Goal: Contribute content: Contribute content

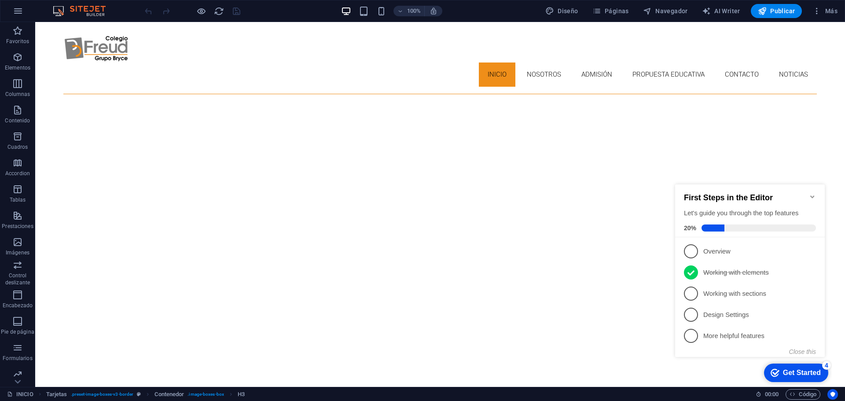
scroll to position [20, 0]
click at [813, 195] on icon "Minimize checklist" at bounding box center [812, 196] width 4 height 3
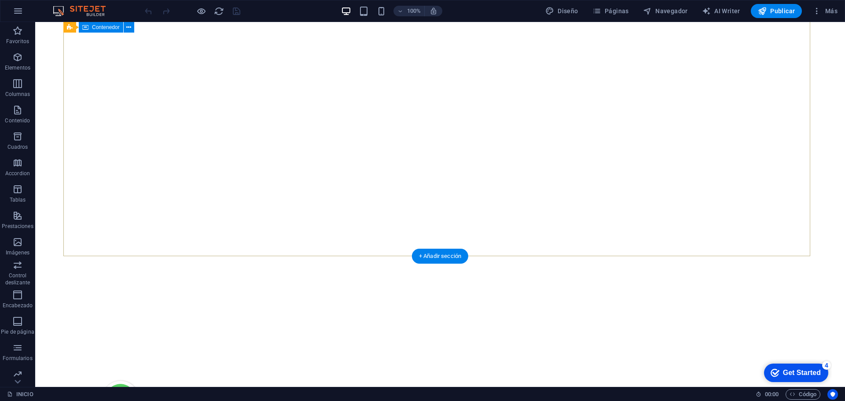
scroll to position [0, 0]
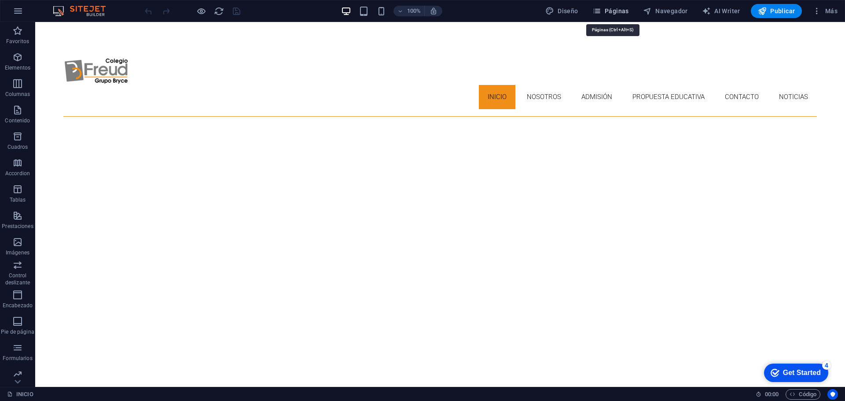
click at [608, 9] on span "Páginas" at bounding box center [610, 11] width 37 height 9
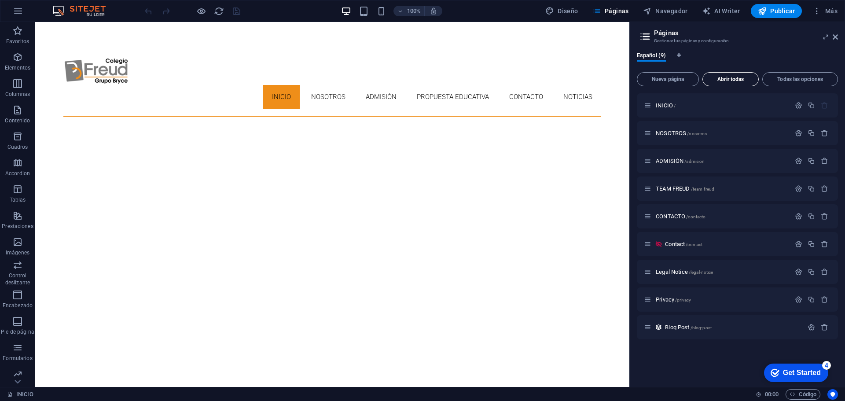
click at [737, 79] on span "Abrir todas" at bounding box center [730, 79] width 48 height 5
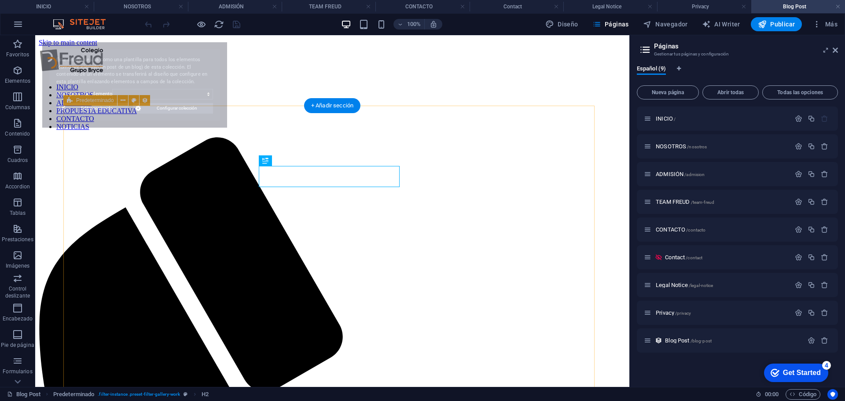
select select "68ae7cc3c69de2c8240c8364"
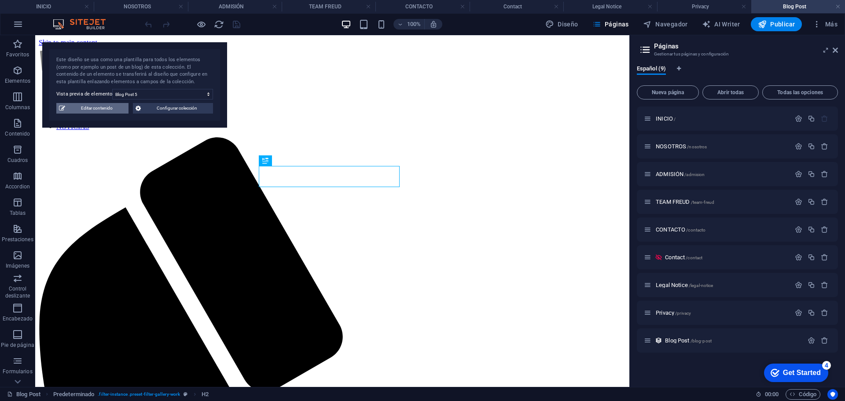
click at [80, 108] on span "Editar contenido" at bounding box center [97, 108] width 58 height 11
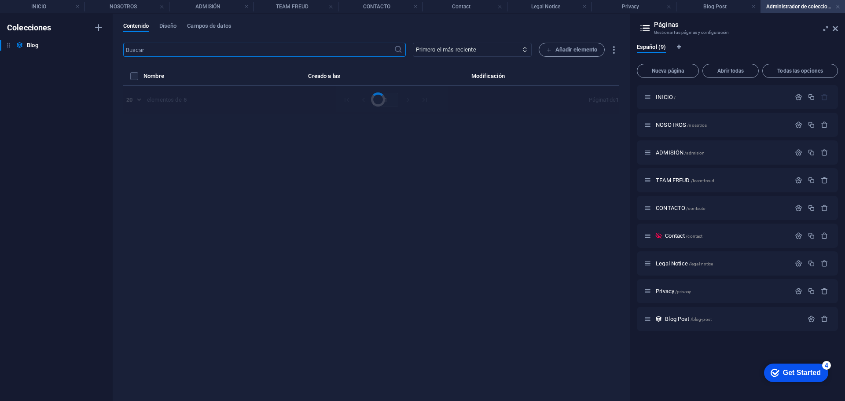
select select "Category 1"
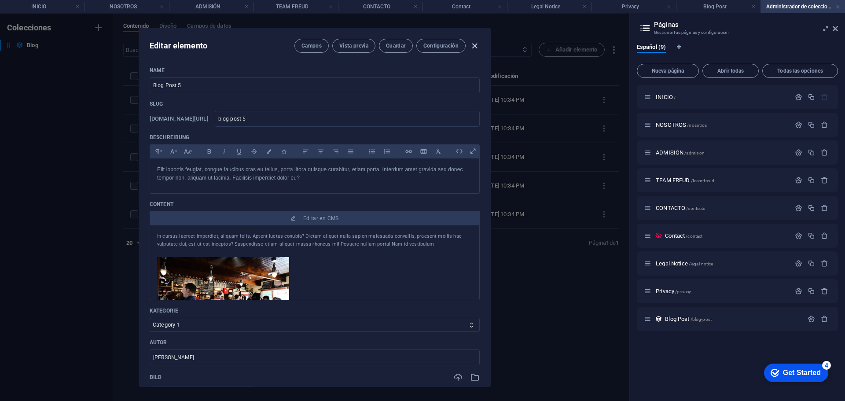
click at [471, 45] on icon "button" at bounding box center [475, 46] width 10 height 10
type input "[DATE]"
type input "blog-post-5"
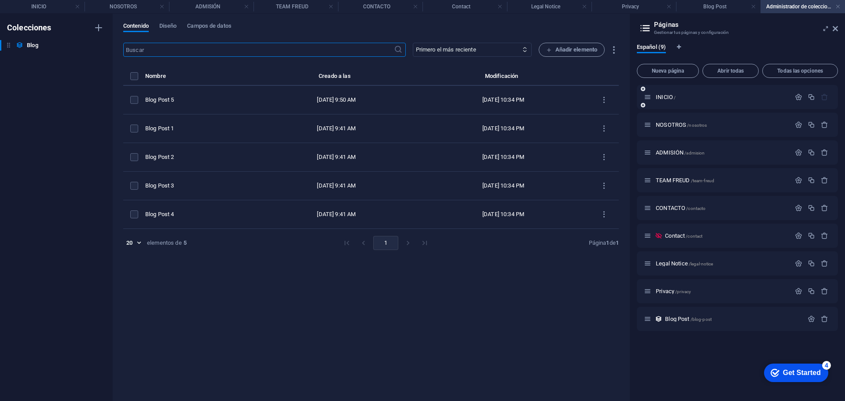
click at [662, 94] on div "INICIO /" at bounding box center [717, 97] width 147 height 10
click at [670, 97] on span "INICIO /" at bounding box center [666, 97] width 20 height 7
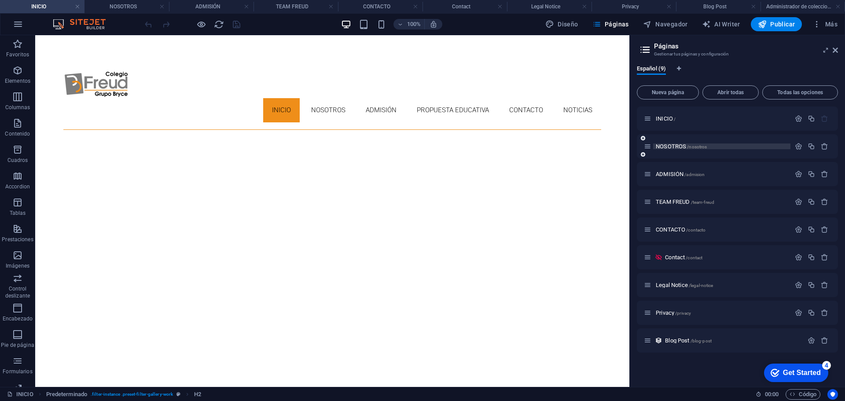
click at [671, 148] on span "NOSOTROS /nosotros" at bounding box center [681, 146] width 51 height 7
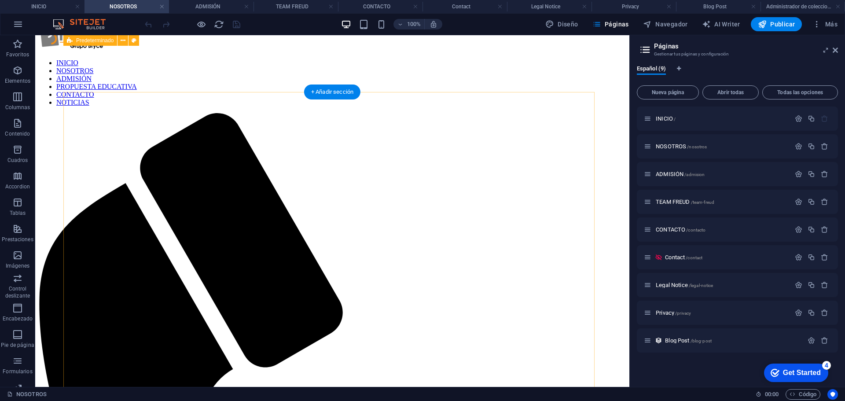
scroll to position [14, 0]
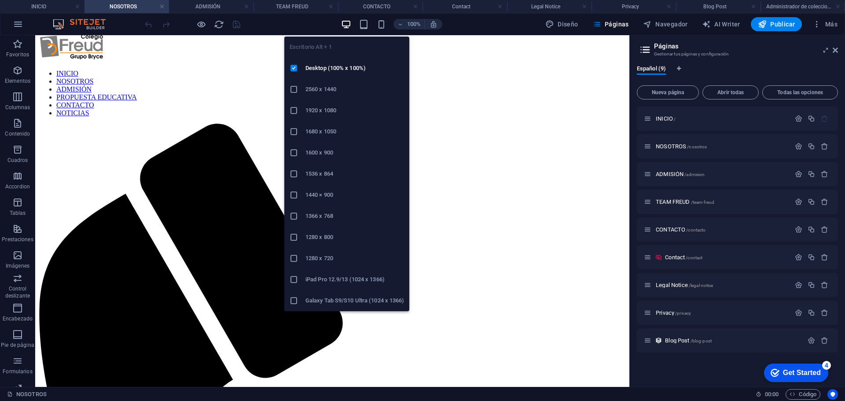
click at [349, 24] on icon "button" at bounding box center [346, 24] width 10 height 10
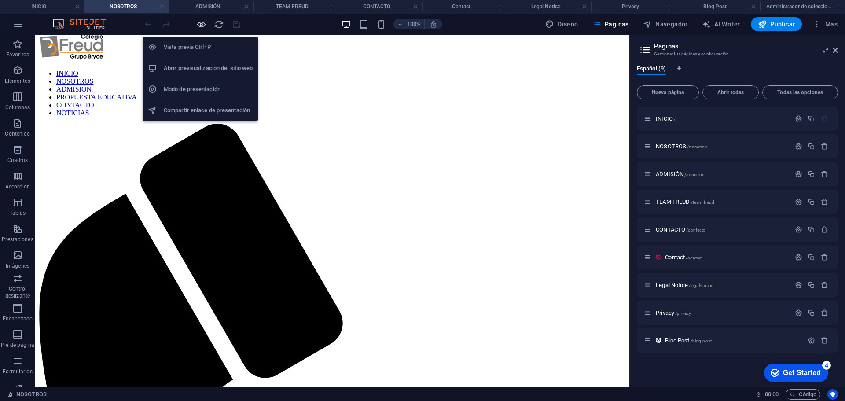
click at [200, 23] on icon "button" at bounding box center [201, 24] width 10 height 10
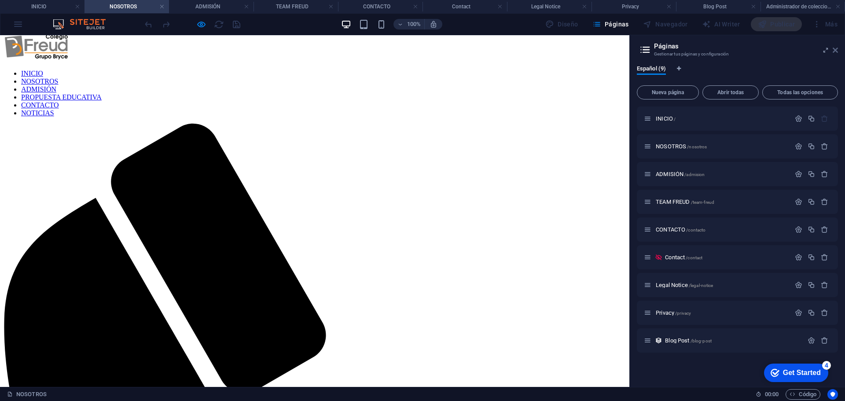
click at [835, 51] on icon at bounding box center [835, 50] width 5 height 7
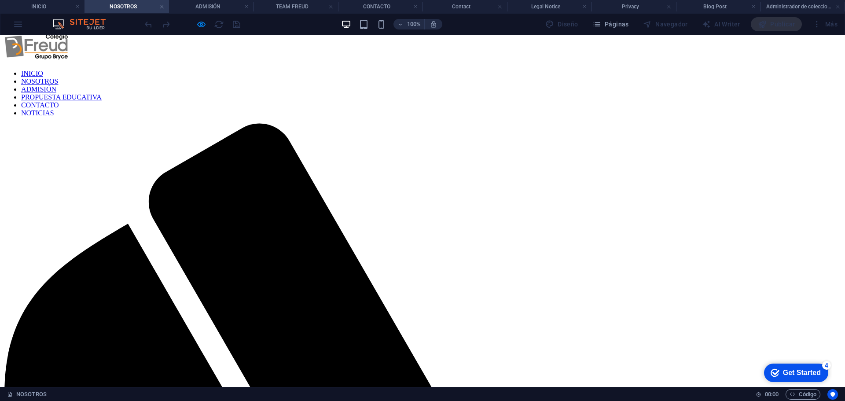
drag, startPoint x: 497, startPoint y: 71, endPoint x: 513, endPoint y: 78, distance: 17.2
click at [43, 71] on link "INICIO" at bounding box center [32, 73] width 22 height 7
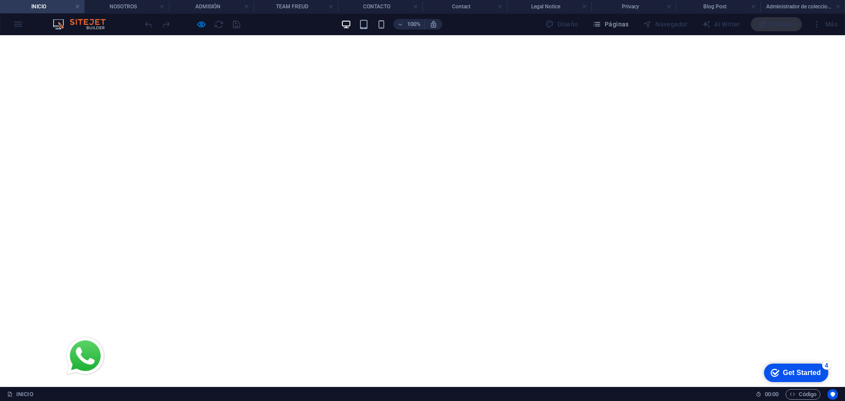
scroll to position [44, 0]
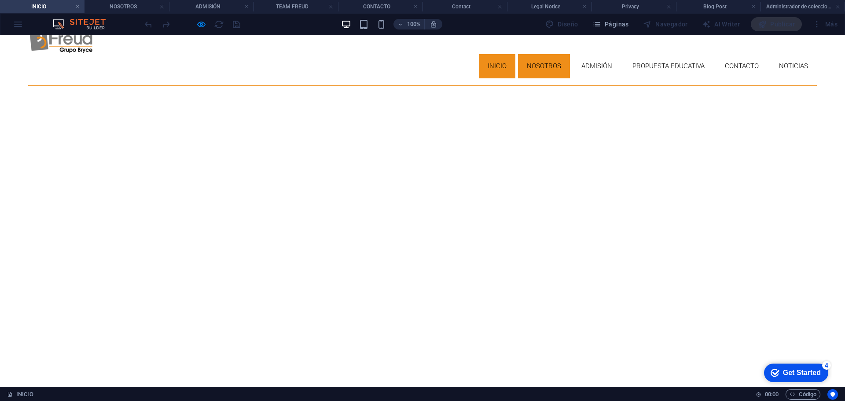
click at [547, 54] on link "NOSOTROS" at bounding box center [544, 66] width 52 height 24
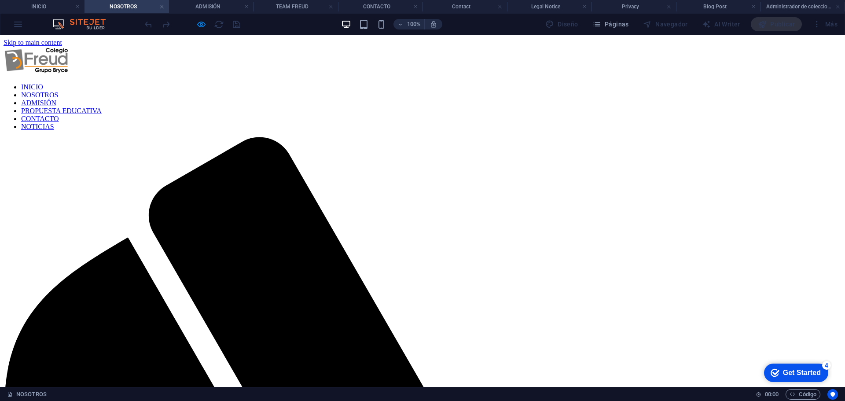
scroll to position [14, 0]
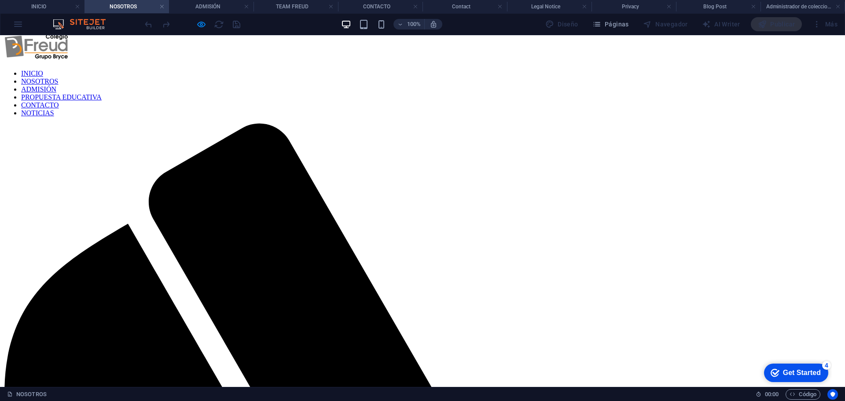
click at [56, 85] on link "ADMISIÓN" at bounding box center [38, 88] width 35 height 7
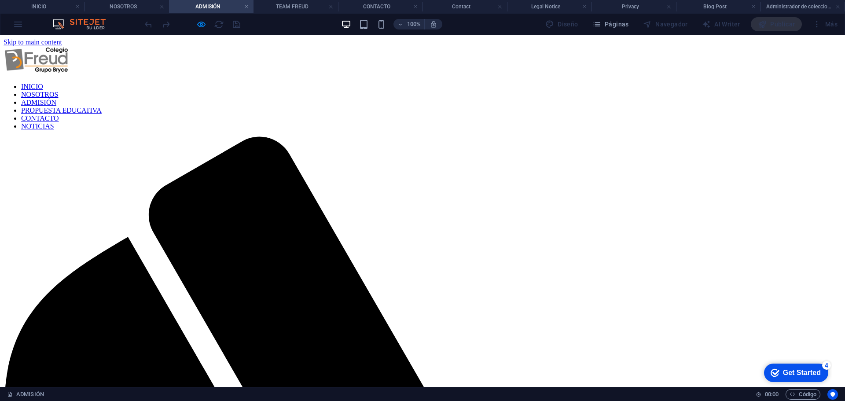
scroll to position [0, 0]
click at [58, 91] on link "NOSOTROS" at bounding box center [39, 94] width 37 height 7
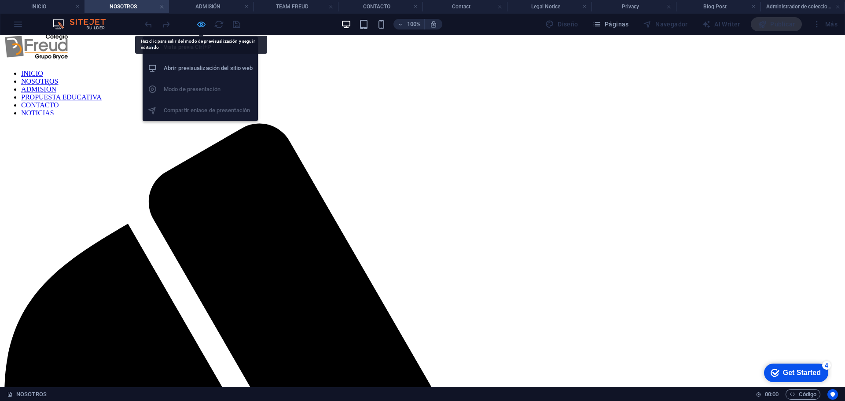
click at [199, 24] on icon "button" at bounding box center [201, 24] width 10 height 10
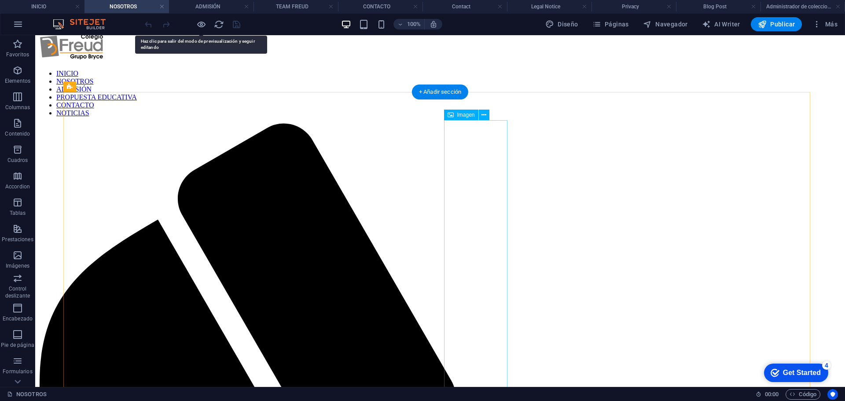
select select "%"
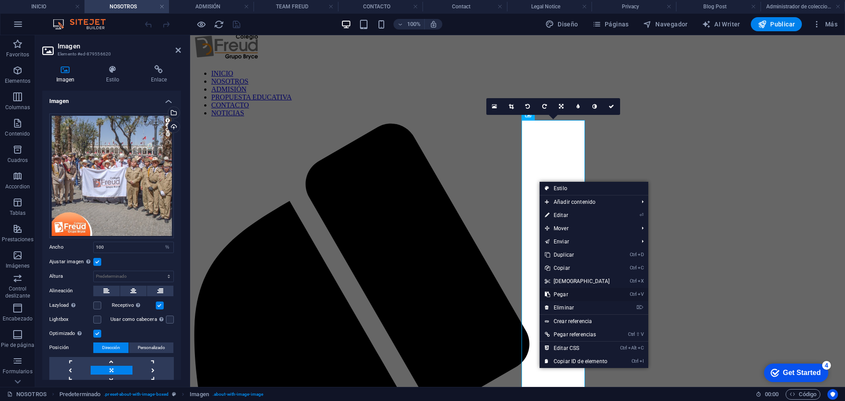
click at [582, 300] on link "Ctrl V Pegar" at bounding box center [578, 294] width 76 height 13
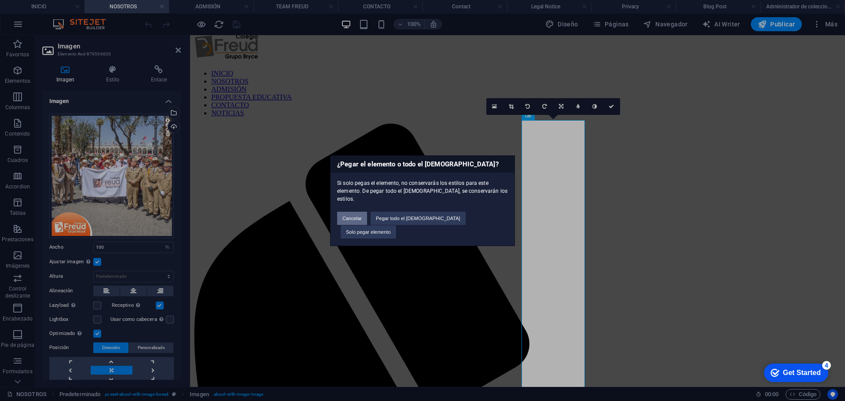
drag, startPoint x: 368, startPoint y: 223, endPoint x: 375, endPoint y: 207, distance: 17.7
click at [367, 223] on button "Cancelar" at bounding box center [352, 218] width 30 height 13
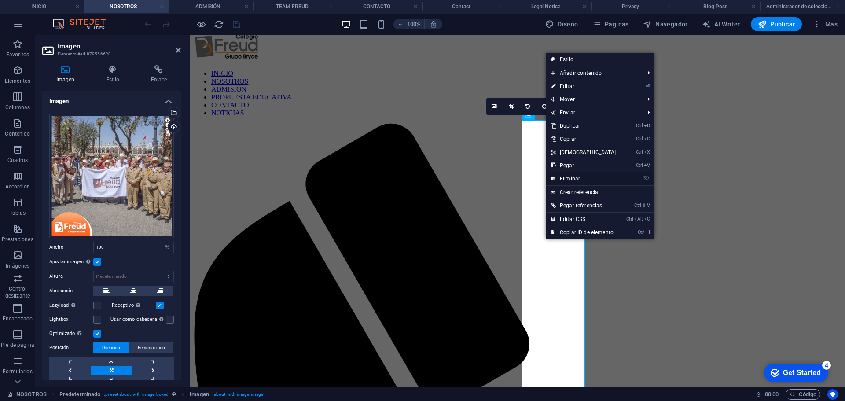
drag, startPoint x: 579, startPoint y: 177, endPoint x: 644, endPoint y: 177, distance: 65.1
click at [579, 177] on link "⌦ Eliminar" at bounding box center [584, 178] width 76 height 13
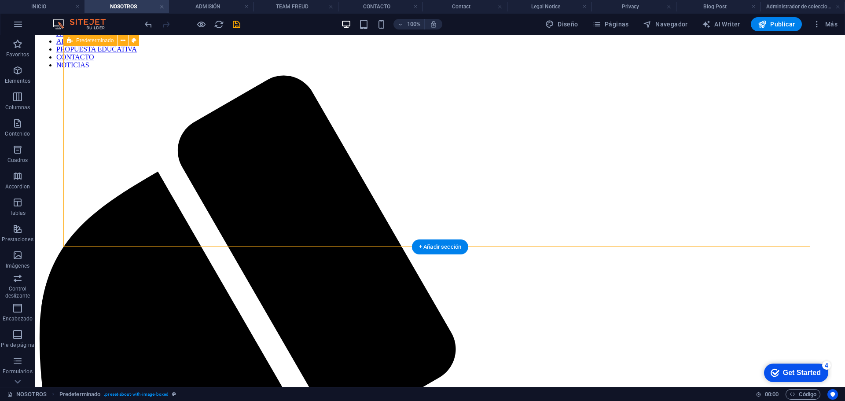
scroll to position [0, 0]
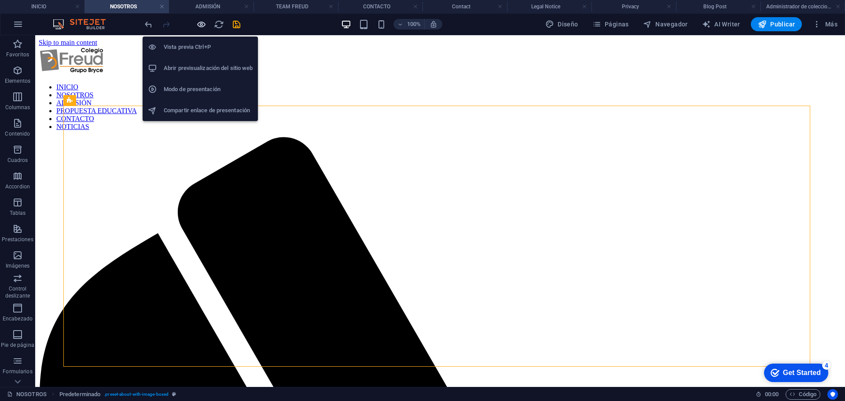
click at [202, 23] on icon "button" at bounding box center [201, 24] width 10 height 10
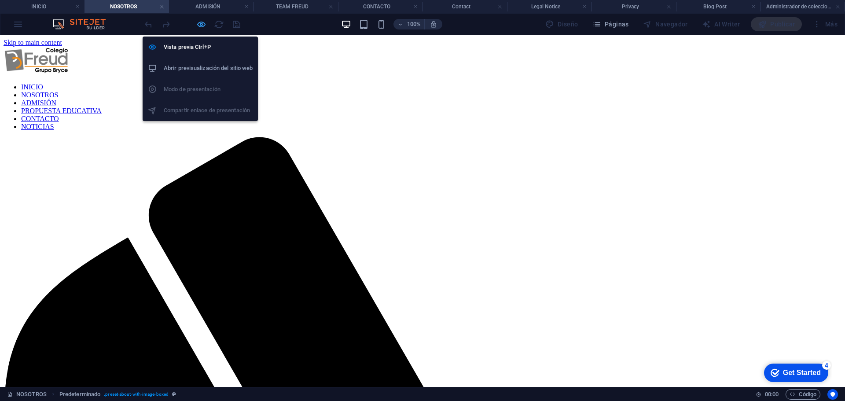
click at [202, 23] on icon "button" at bounding box center [201, 24] width 10 height 10
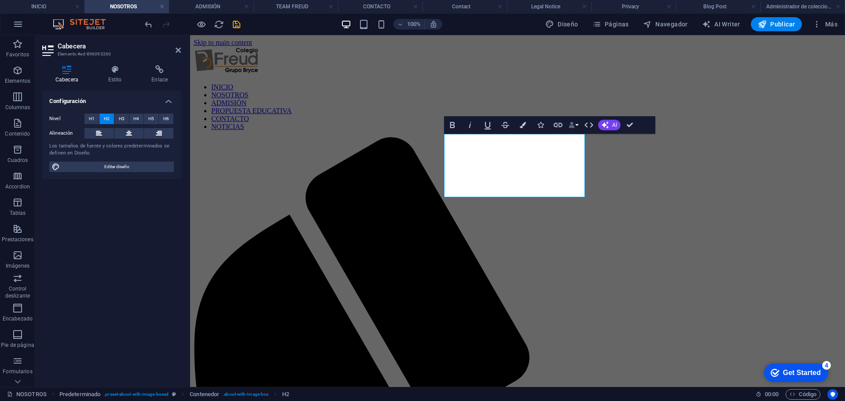
click at [577, 126] on button "Data Bindings" at bounding box center [573, 125] width 12 height 18
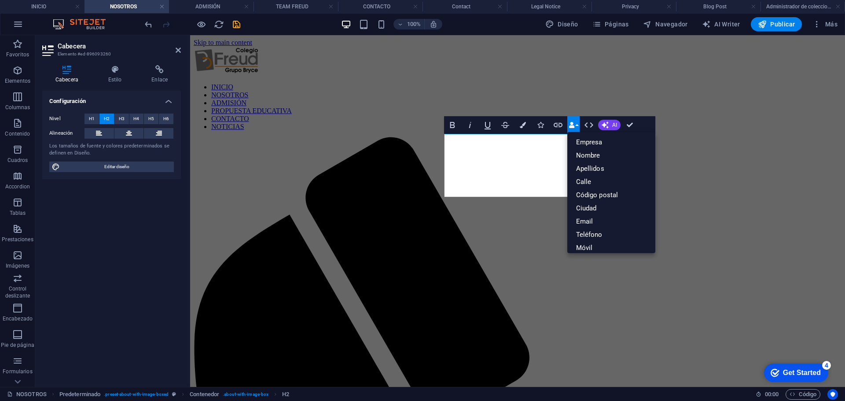
click at [577, 126] on button "Data Bindings" at bounding box center [573, 125] width 12 height 18
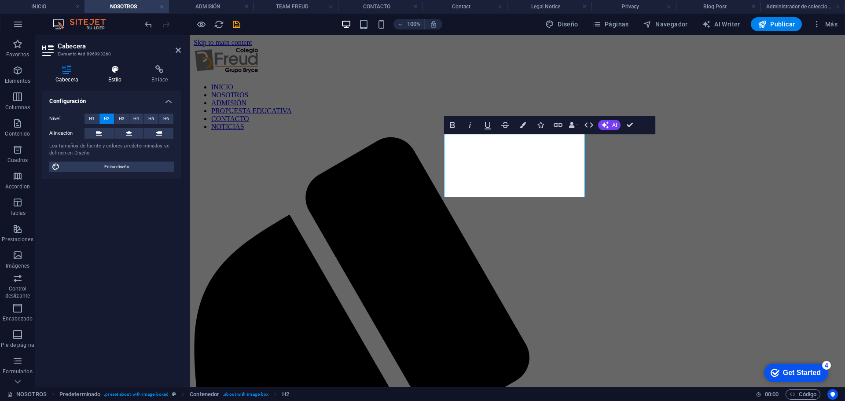
click at [105, 72] on icon at bounding box center [115, 69] width 40 height 9
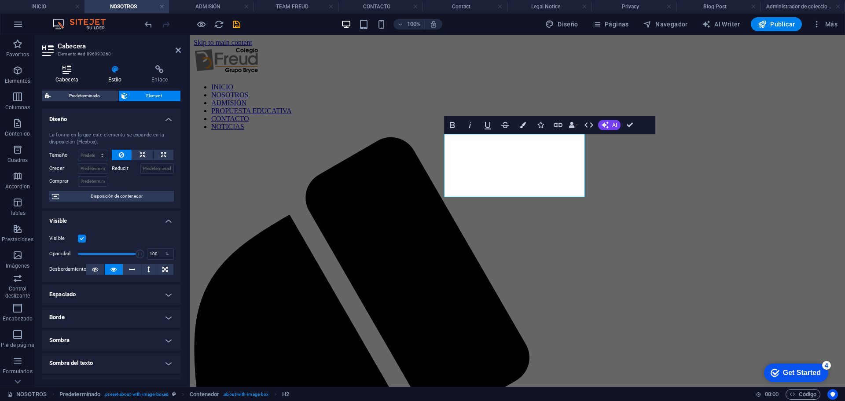
click at [69, 71] on icon at bounding box center [66, 69] width 49 height 9
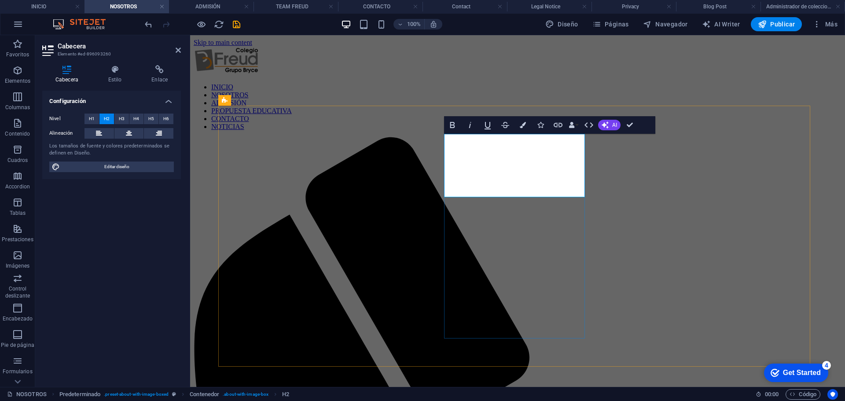
drag, startPoint x: 484, startPoint y: 177, endPoint x: 438, endPoint y: 139, distance: 60.0
click at [279, 100] on icon at bounding box center [278, 100] width 5 height 9
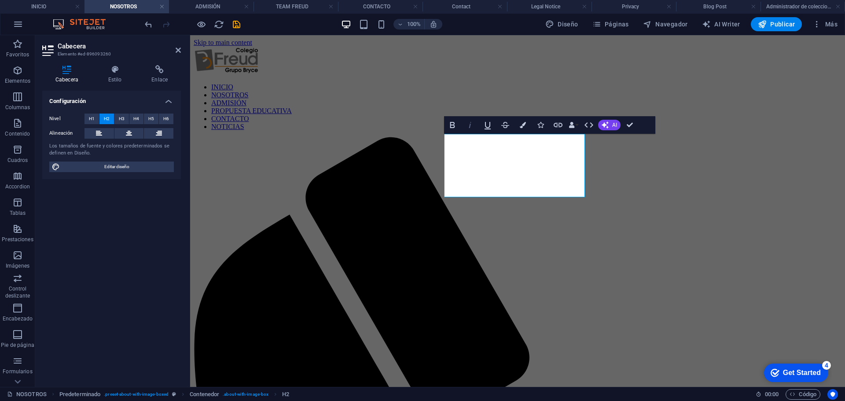
click at [470, 126] on icon "button" at bounding box center [470, 125] width 11 height 11
click at [585, 125] on icon "button" at bounding box center [589, 124] width 9 height 5
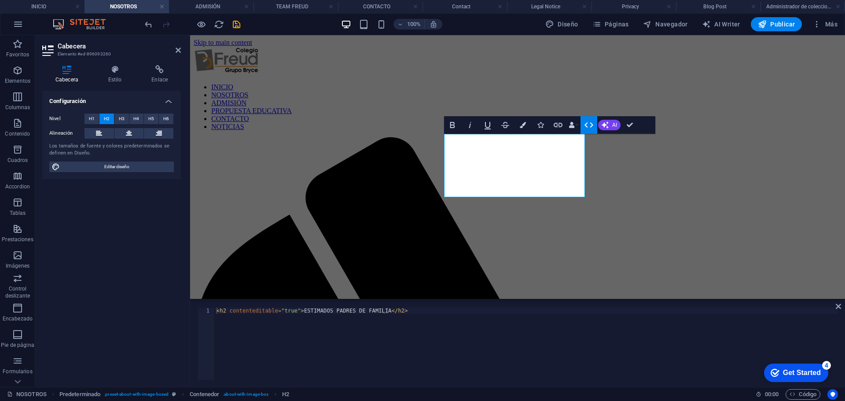
click at [592, 126] on icon "button" at bounding box center [589, 125] width 11 height 11
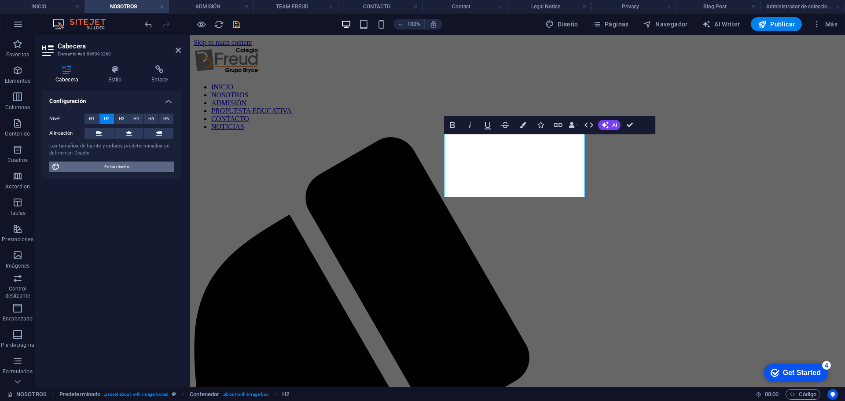
click at [116, 166] on span "Editar diseño" at bounding box center [117, 167] width 109 height 11
select select "px"
select select "300"
select select "px"
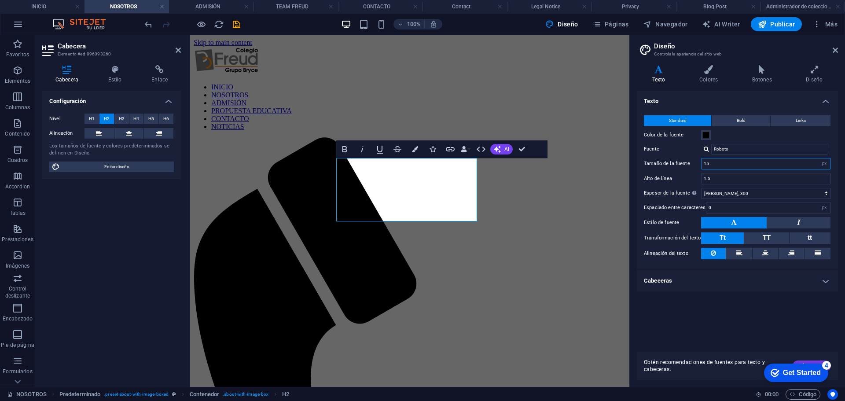
click at [761, 164] on input "15" at bounding box center [766, 163] width 129 height 11
click at [756, 180] on input "1.5" at bounding box center [766, 178] width 129 height 11
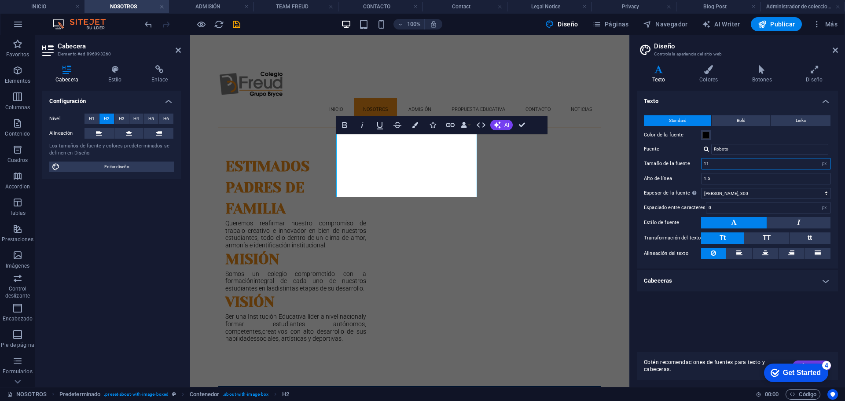
click at [724, 165] on input "11" at bounding box center [766, 163] width 129 height 11
click at [721, 165] on input "15" at bounding box center [766, 163] width 129 height 11
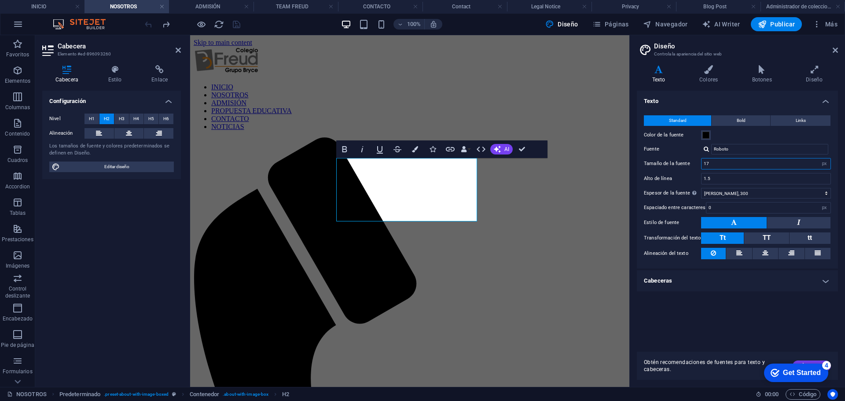
type input "18"
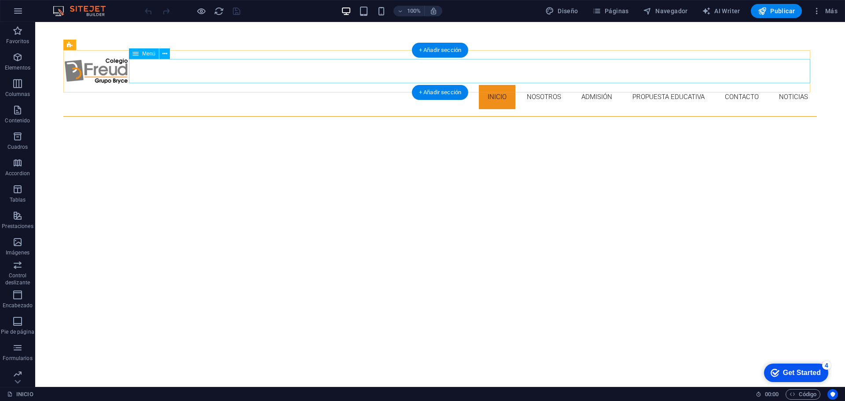
click at [529, 85] on nav "INICIO NOSOTROS ADMISIÓN PROPUESTA EDUCATIVA CONTACTO NOTICIAS" at bounding box center [440, 97] width 754 height 24
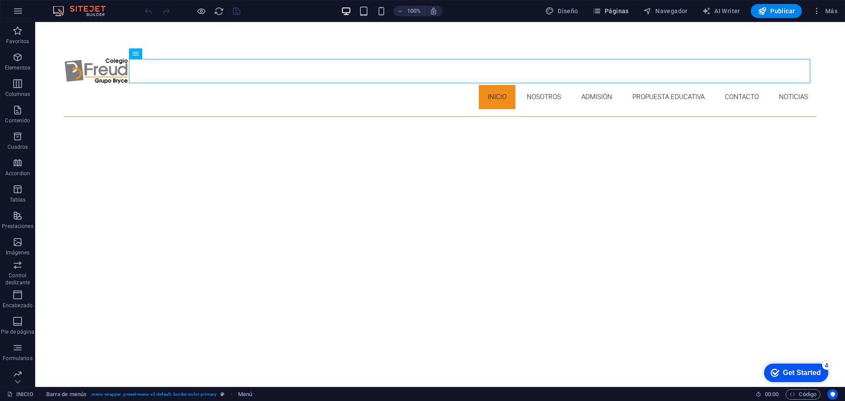
click at [614, 14] on span "Páginas" at bounding box center [610, 11] width 37 height 9
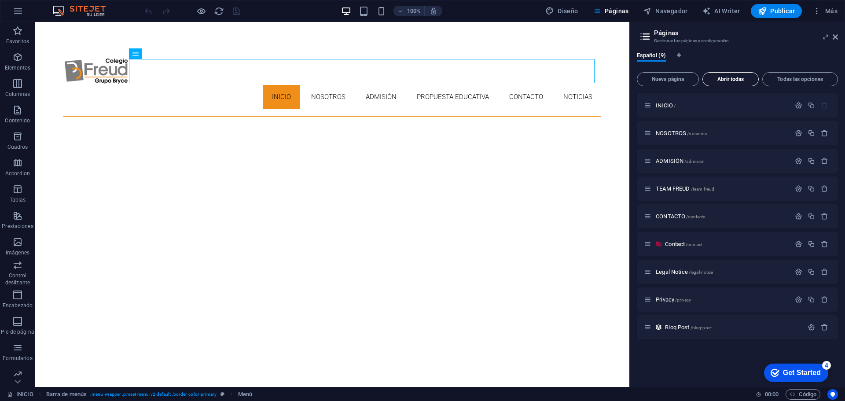
click at [737, 79] on span "Abrir todas" at bounding box center [730, 79] width 48 height 5
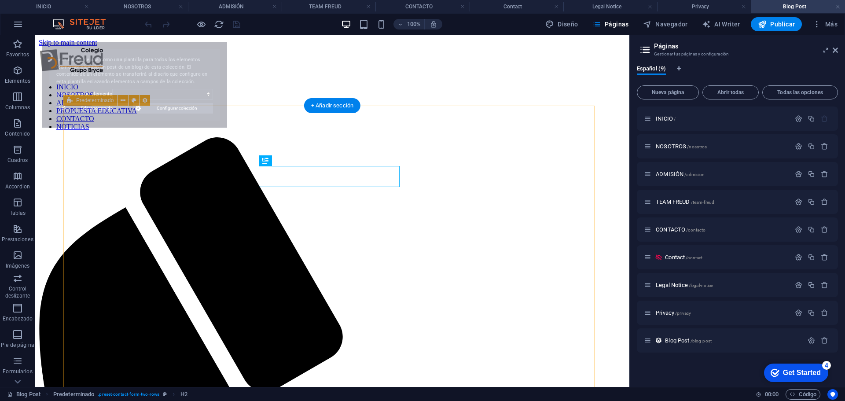
select select "68ae7cc3c69de2c8240c8364"
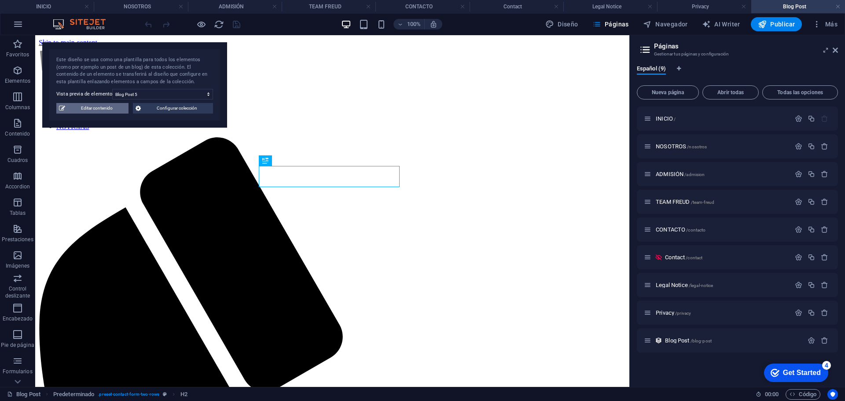
click at [82, 113] on span "Editar contenido" at bounding box center [97, 108] width 58 height 11
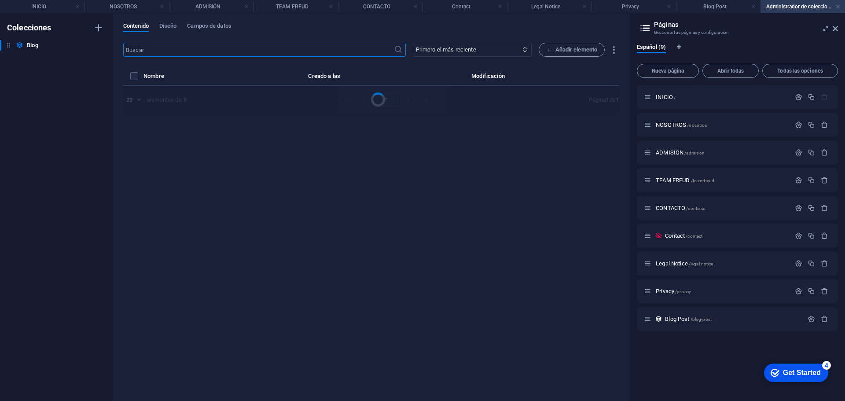
select select "Category 1"
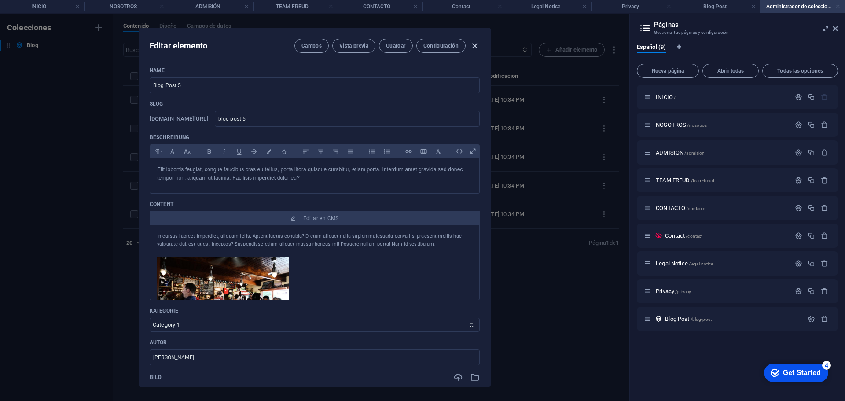
click at [476, 44] on icon "button" at bounding box center [475, 46] width 10 height 10
type input "[DATE]"
type input "blog-post-5"
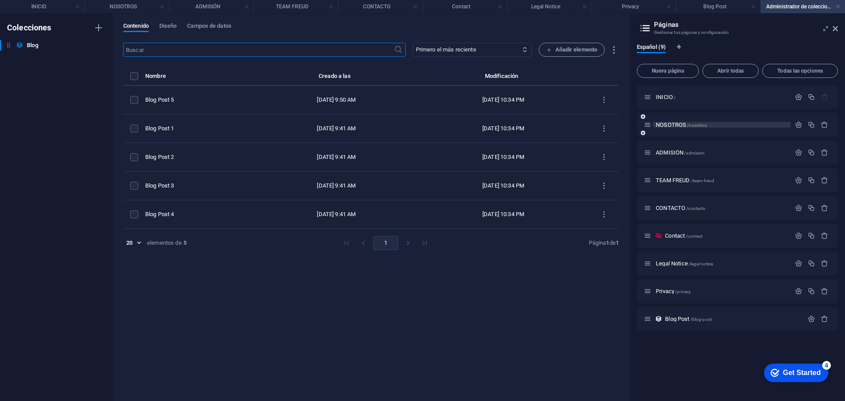
click at [666, 125] on span "NOSOTROS /nosotros" at bounding box center [681, 124] width 51 height 7
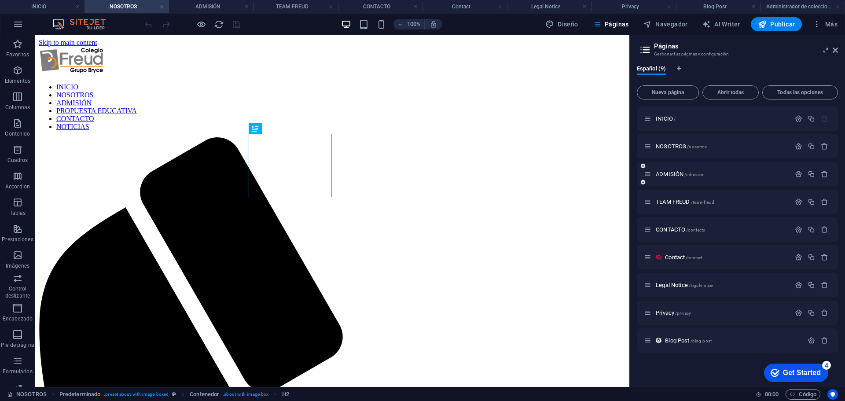
click at [671, 178] on div "ADMISIÓN /admision" at bounding box center [717, 174] width 147 height 10
click at [671, 172] on span "ADMISIÓN /admision" at bounding box center [680, 174] width 49 height 7
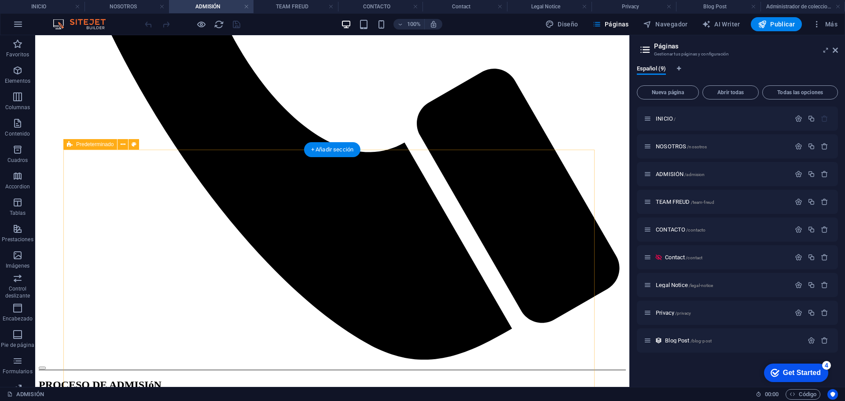
scroll to position [572, 0]
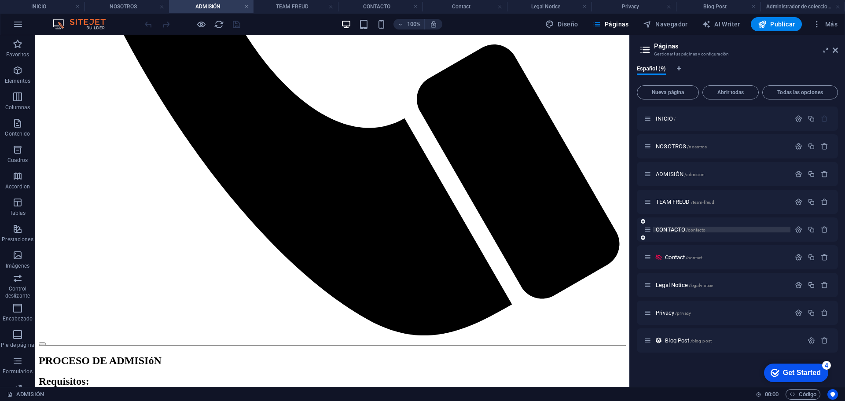
click at [678, 227] on span "CONTACTO /contacto" at bounding box center [681, 229] width 50 height 7
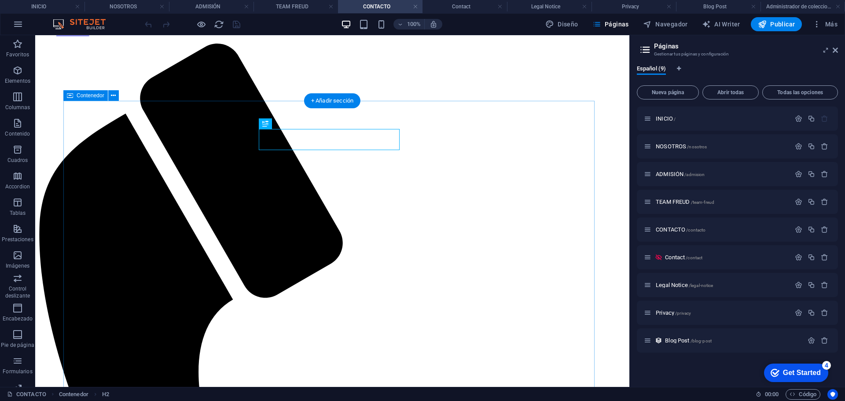
scroll to position [132, 0]
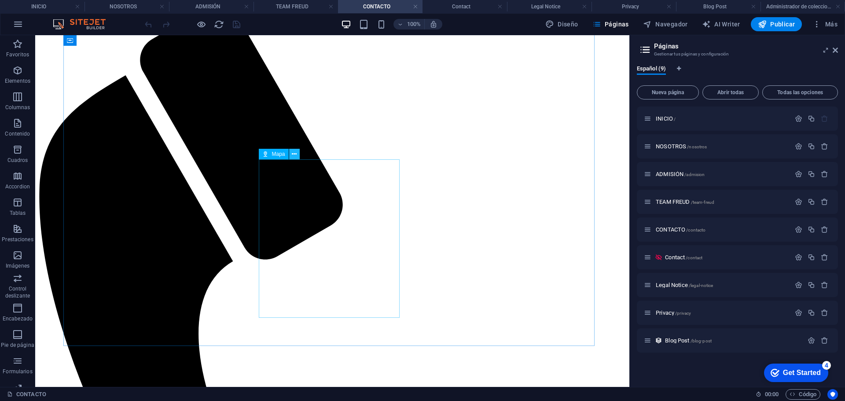
click at [297, 154] on button at bounding box center [294, 154] width 11 height 11
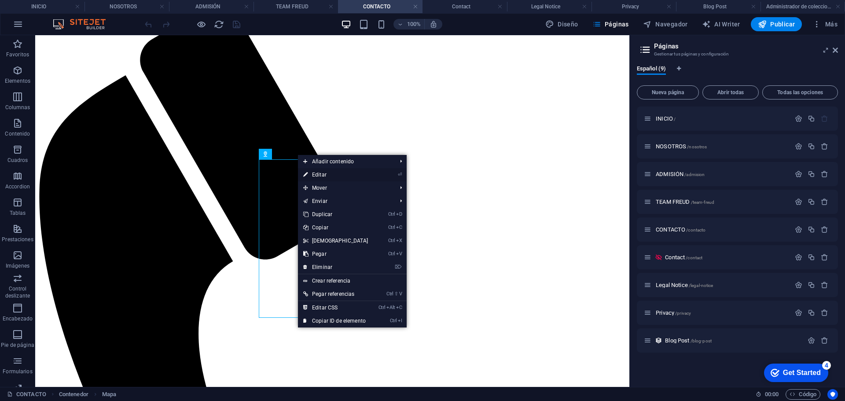
click at [335, 174] on link "⏎ Editar" at bounding box center [336, 174] width 76 height 13
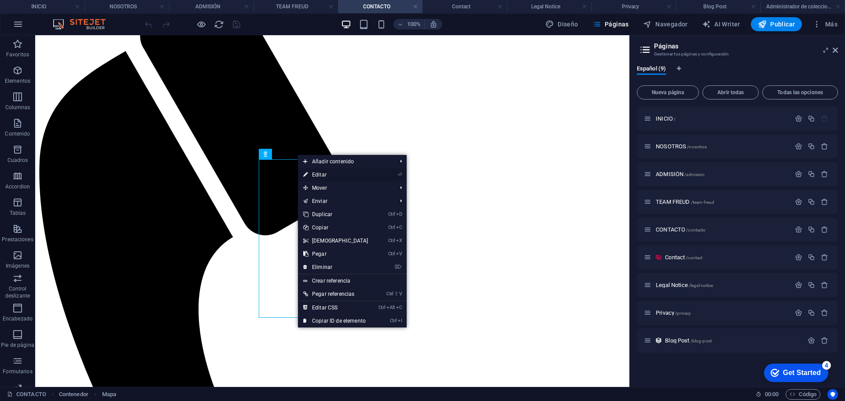
select select "1"
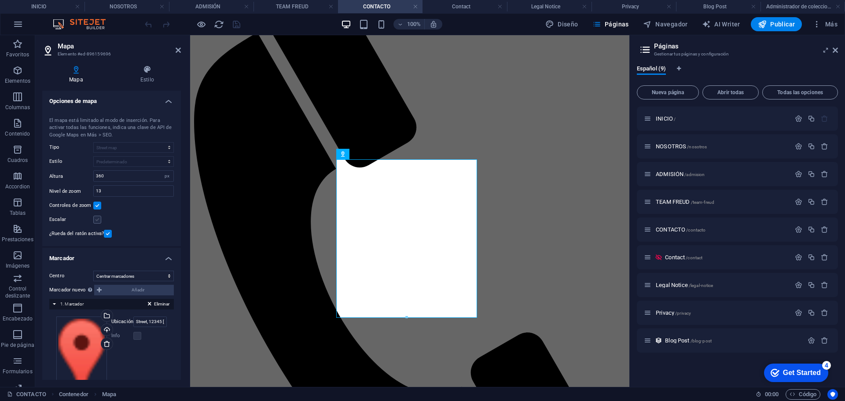
click at [95, 222] on label at bounding box center [97, 220] width 8 height 8
click at [0, 0] on input "Escalar" at bounding box center [0, 0] width 0 height 0
click at [95, 221] on label at bounding box center [97, 220] width 8 height 8
click at [0, 0] on input "Escalar" at bounding box center [0, 0] width 0 height 0
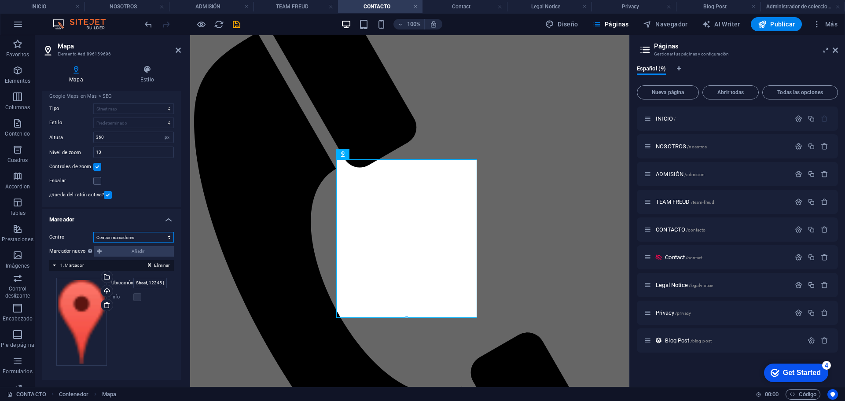
click at [165, 235] on select "No centrar Centrar marcadores Centrar y ampliar marcadores" at bounding box center [133, 237] width 81 height 11
click at [157, 284] on input "Street, 12345 Arequipa" at bounding box center [149, 283] width 33 height 11
click at [156, 284] on input "Street, 12345 Arequipa" at bounding box center [149, 283] width 33 height 11
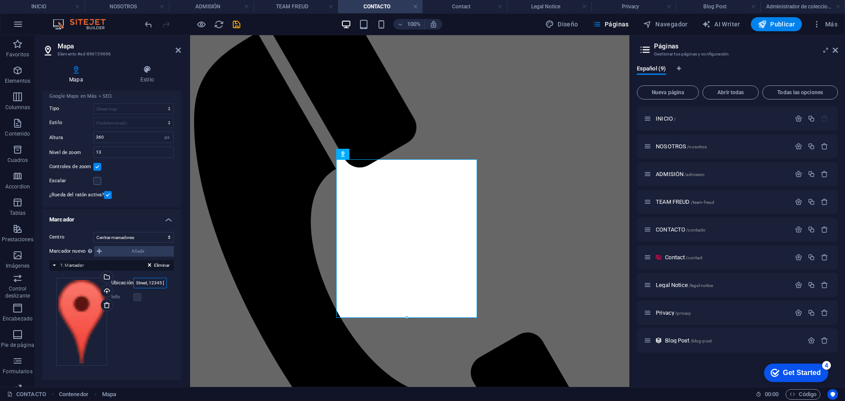
click at [156, 284] on input "Street, 12345 Arequipa" at bounding box center [149, 283] width 33 height 11
paste input "https://maps.app.goo.gl/4uoRAUf5JKidqoaf8"
click at [154, 284] on input "https://maps.app.goo.gl/4uoRAUf5JKidqoaf8" at bounding box center [149, 283] width 33 height 11
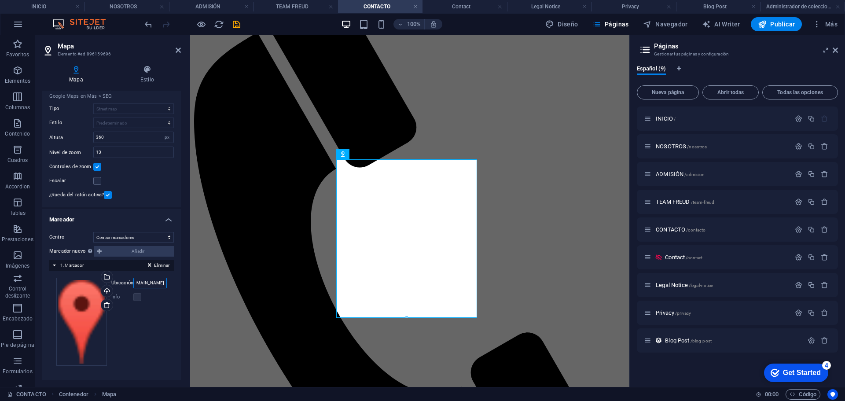
click at [154, 284] on input "https://maps.app.goo.gl/4uoRAUf5JKidqoaf8" at bounding box center [149, 283] width 33 height 11
click at [145, 281] on input "FREUD" at bounding box center [149, 283] width 33 height 11
paste input "Av. Goyeneche 335"
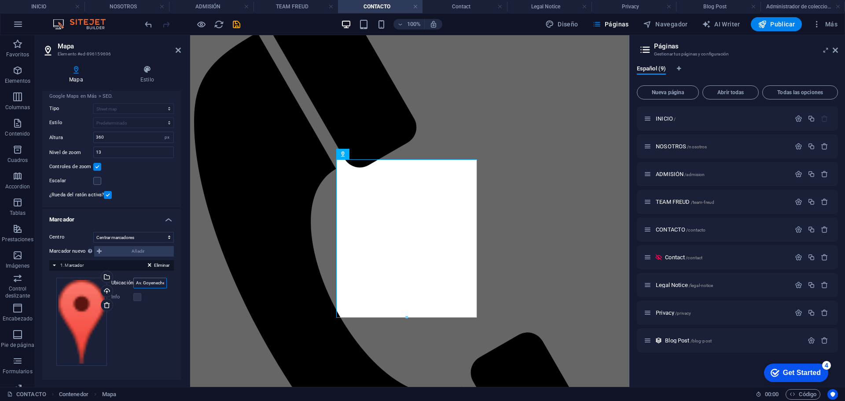
scroll to position [0, 11]
type input "Av. Goyeneche 335"
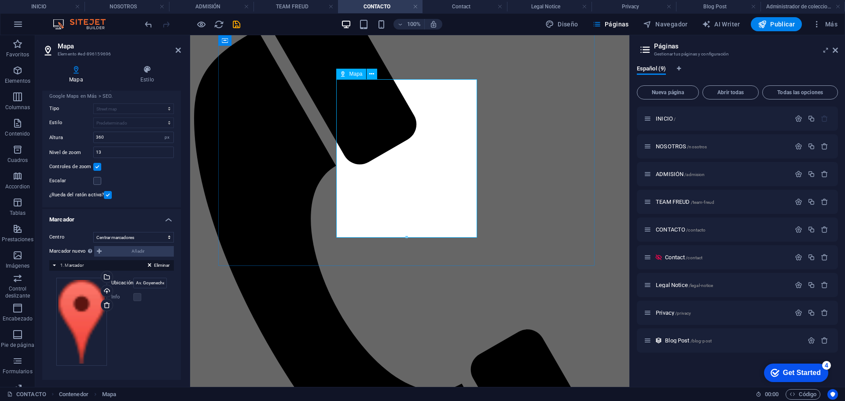
scroll to position [156, 0]
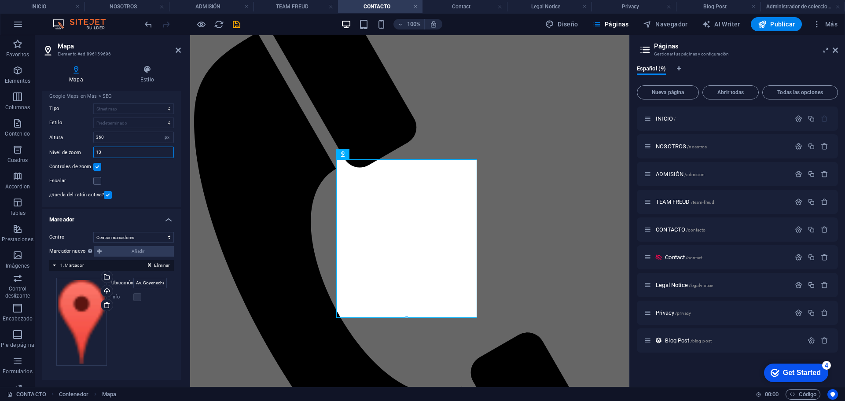
click at [123, 151] on input "13" at bounding box center [134, 152] width 80 height 11
type input "16"
click at [178, 47] on icon at bounding box center [178, 50] width 5 height 7
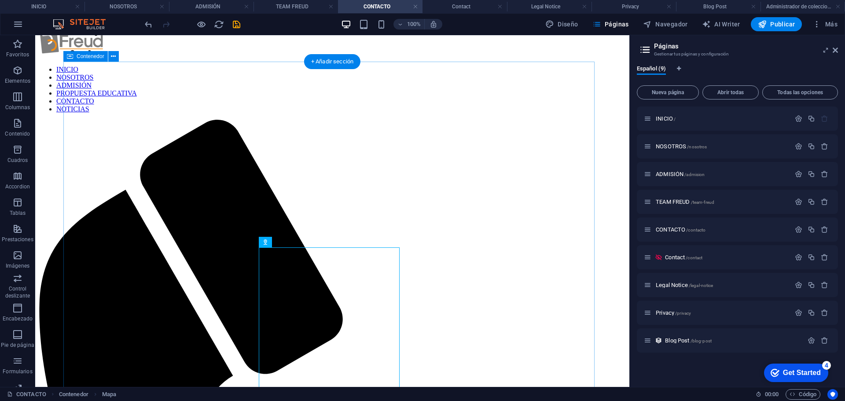
scroll to position [0, 0]
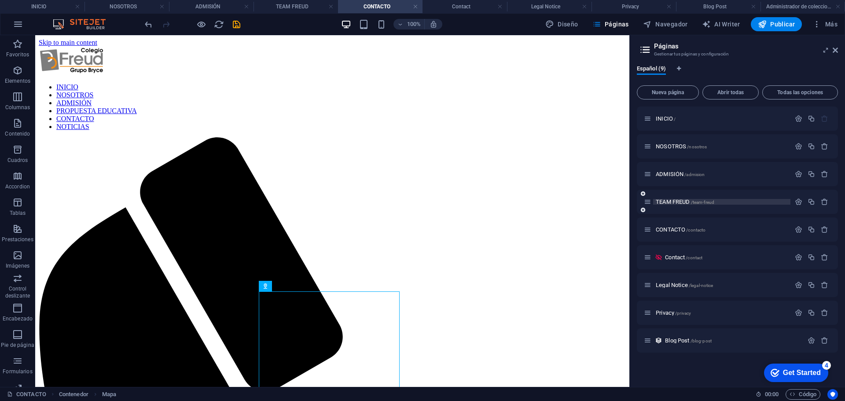
click at [678, 201] on span "TEAM FREUD /team-freud" at bounding box center [685, 202] width 59 height 7
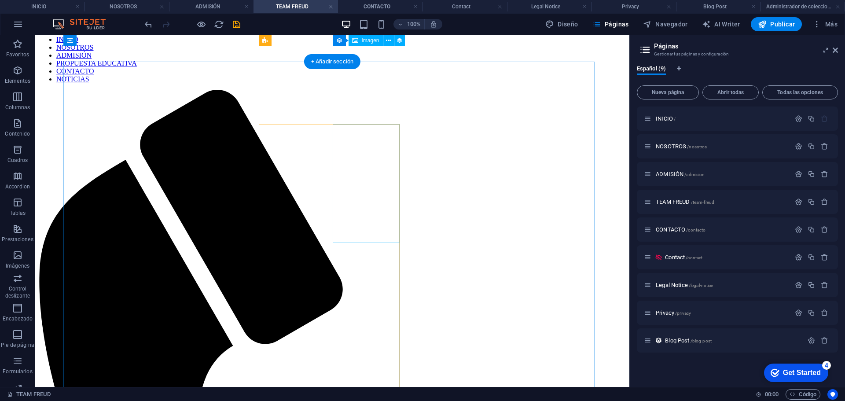
scroll to position [44, 0]
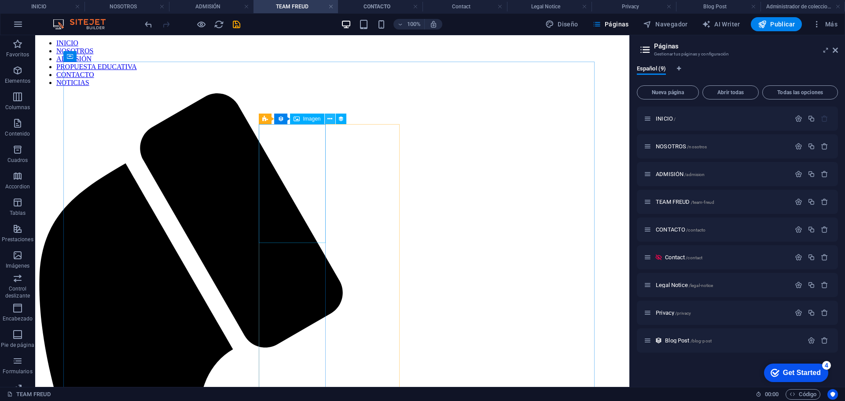
click at [328, 119] on icon at bounding box center [329, 118] width 5 height 9
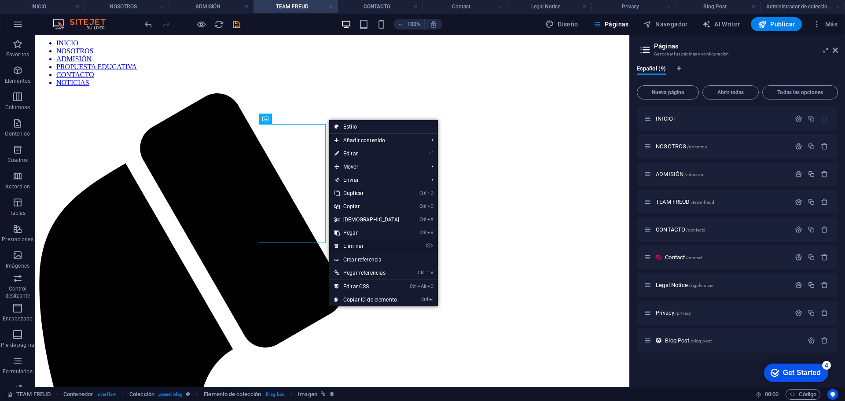
click at [363, 248] on link "⌦ Eliminar" at bounding box center [367, 245] width 76 height 13
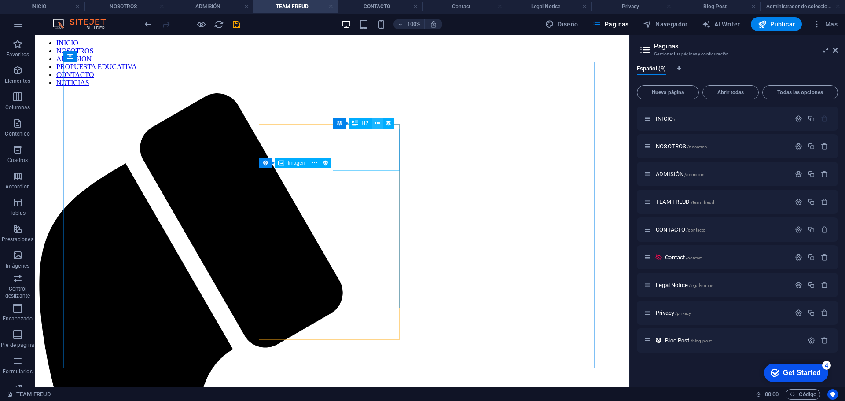
click at [379, 124] on icon at bounding box center [377, 123] width 5 height 9
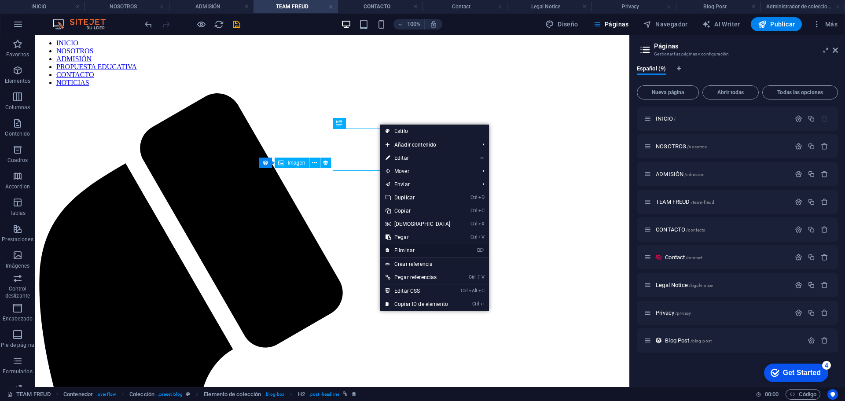
click at [409, 248] on link "⌦ Eliminar" at bounding box center [418, 250] width 76 height 13
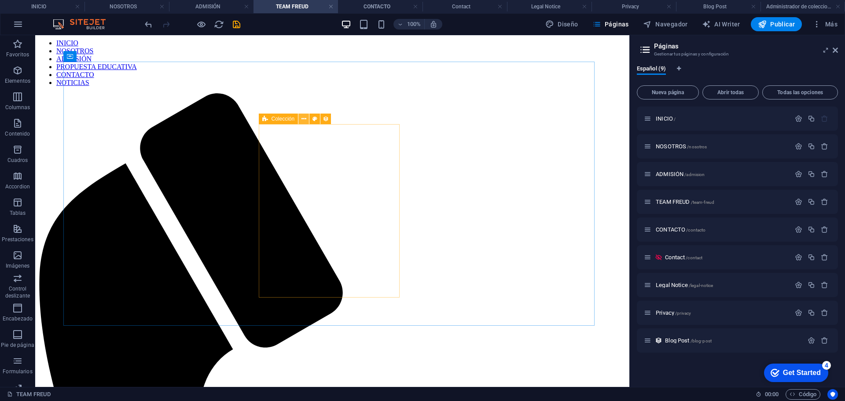
click at [303, 116] on icon at bounding box center [304, 118] width 5 height 9
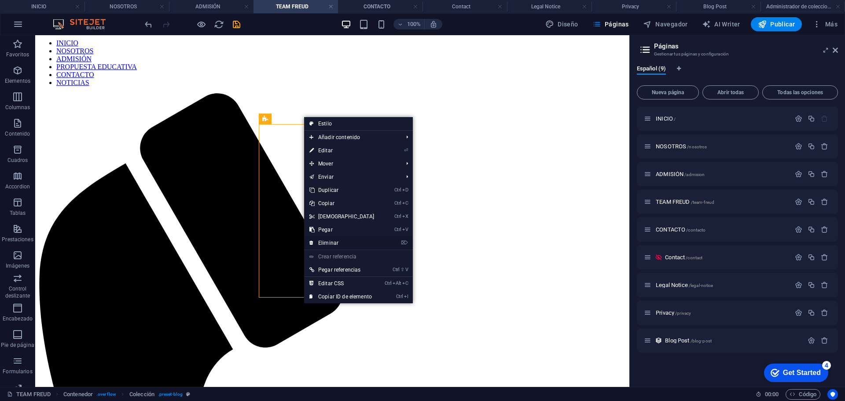
click at [342, 239] on link "⌦ Eliminar" at bounding box center [342, 242] width 76 height 13
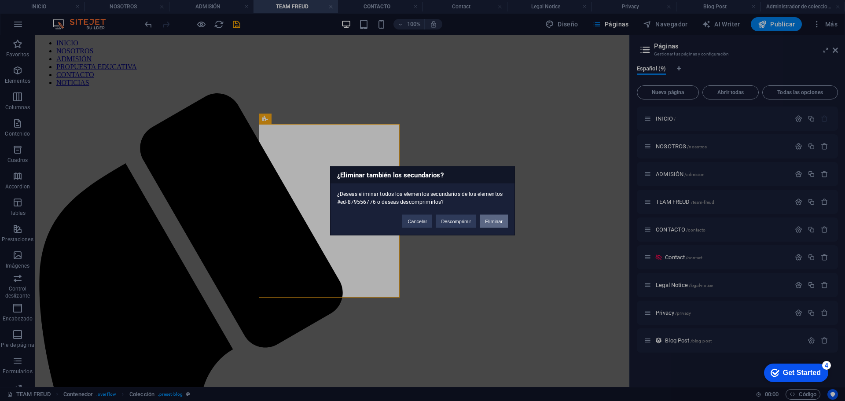
click at [495, 225] on button "Eliminar" at bounding box center [494, 220] width 28 height 13
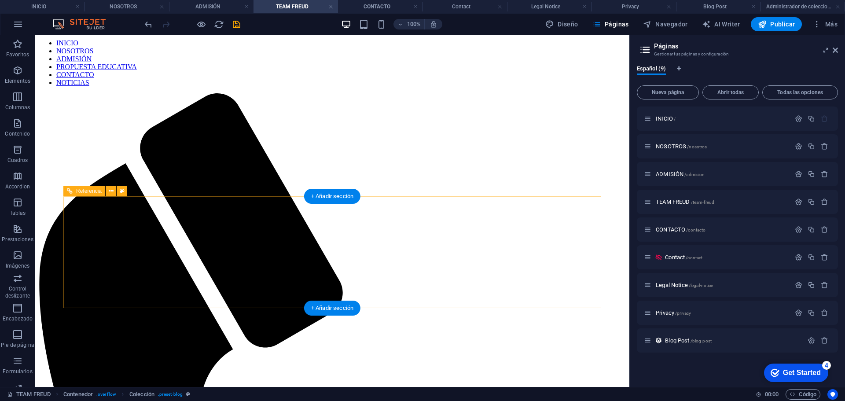
scroll to position [0, 0]
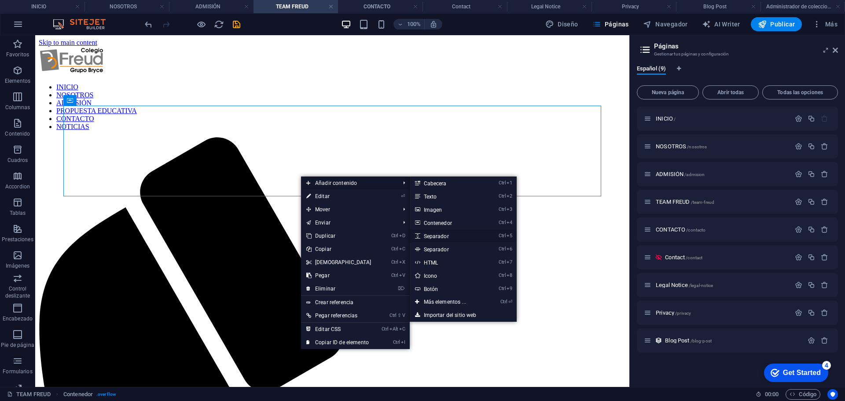
click at [445, 237] on link "Ctrl 5 Separador" at bounding box center [447, 235] width 74 height 13
select select "px"
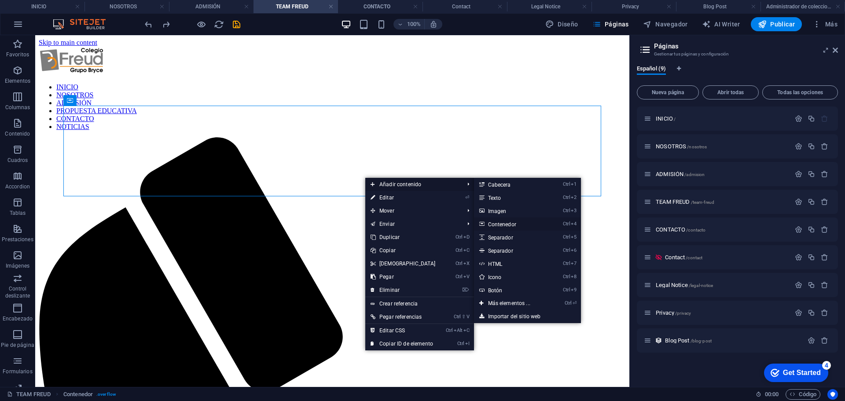
click at [511, 225] on link "Ctrl 4 Contenedor" at bounding box center [511, 223] width 74 height 13
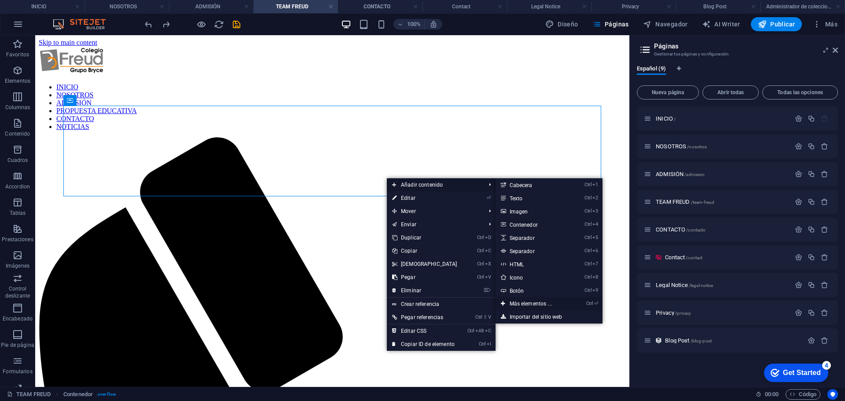
click at [551, 301] on link "Ctrl ⏎ Más elementos ..." at bounding box center [533, 303] width 74 height 13
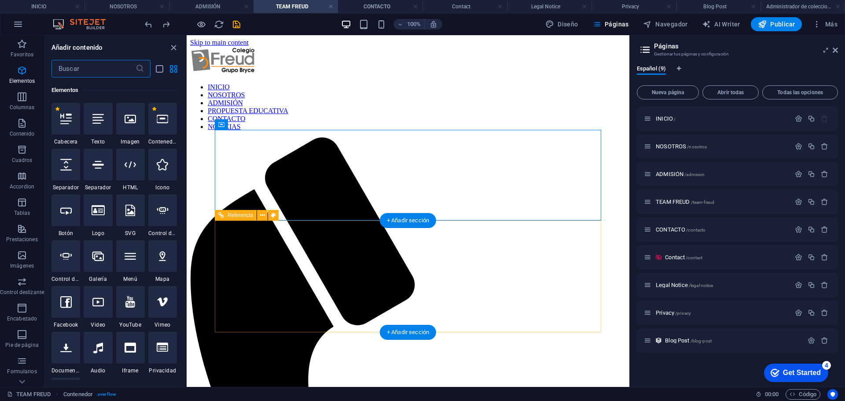
scroll to position [166, 0]
click at [128, 125] on div at bounding box center [130, 119] width 29 height 32
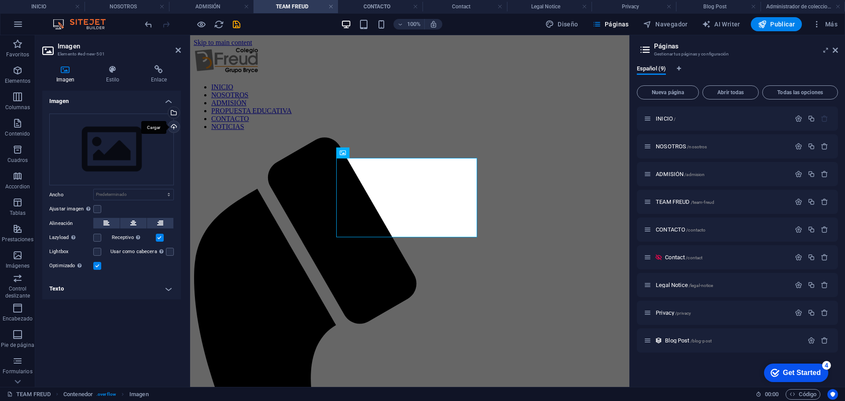
click at [173, 129] on div "Cargar" at bounding box center [172, 127] width 13 height 13
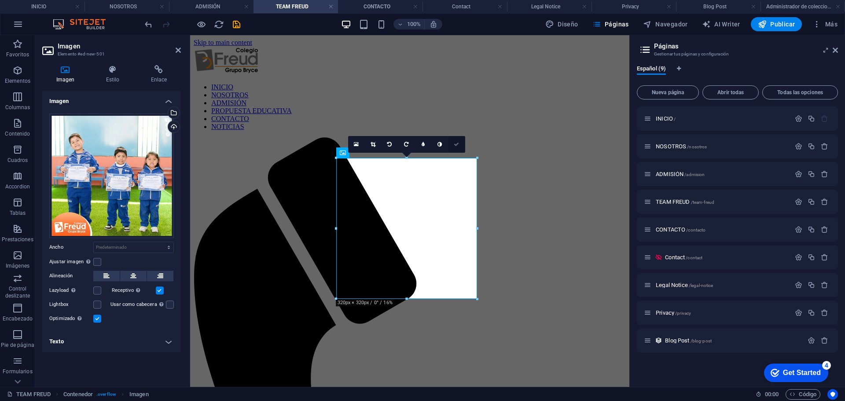
click at [454, 144] on icon at bounding box center [456, 144] width 5 height 5
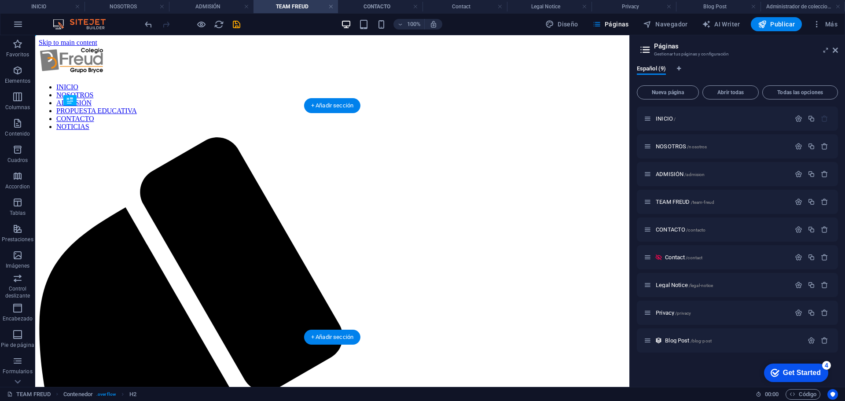
drag, startPoint x: 341, startPoint y: 287, endPoint x: 346, endPoint y: 136, distance: 151.5
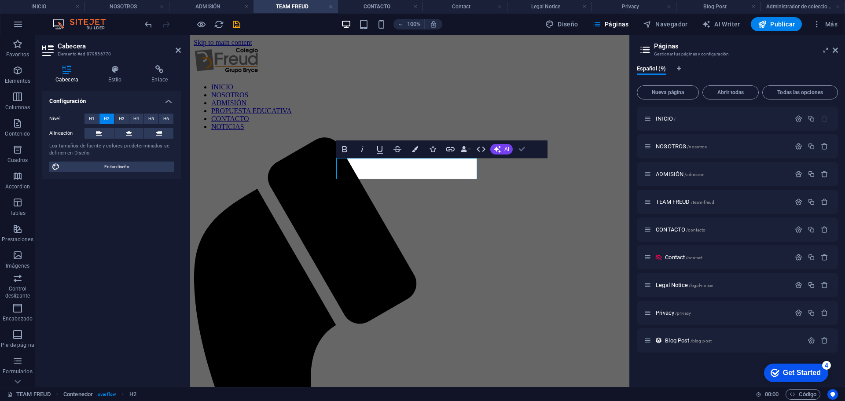
drag, startPoint x: 523, startPoint y: 153, endPoint x: 496, endPoint y: 119, distance: 43.9
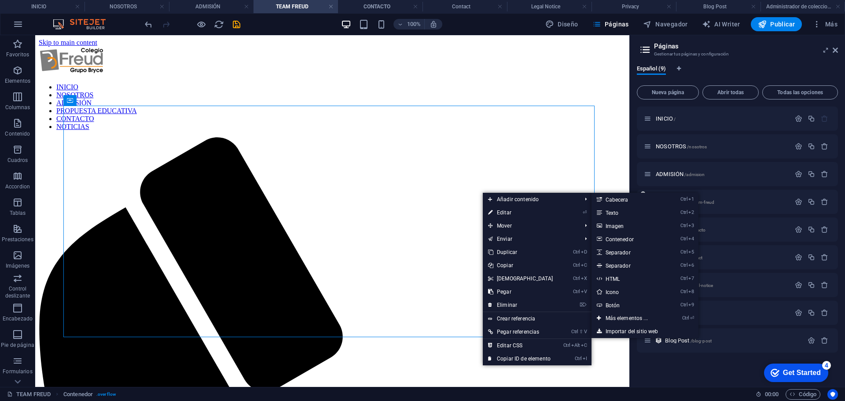
click at [641, 213] on link "Ctrl 2 Texto" at bounding box center [629, 212] width 74 height 13
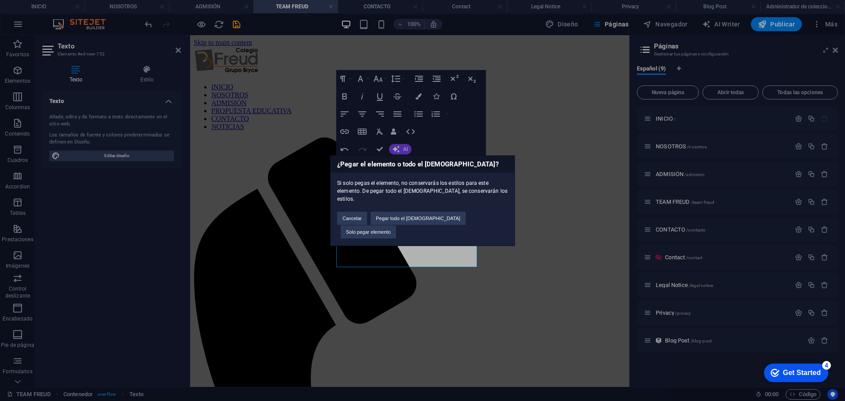
scroll to position [1256, 0]
click at [396, 225] on button "Solo pegar elemento" at bounding box center [368, 231] width 55 height 13
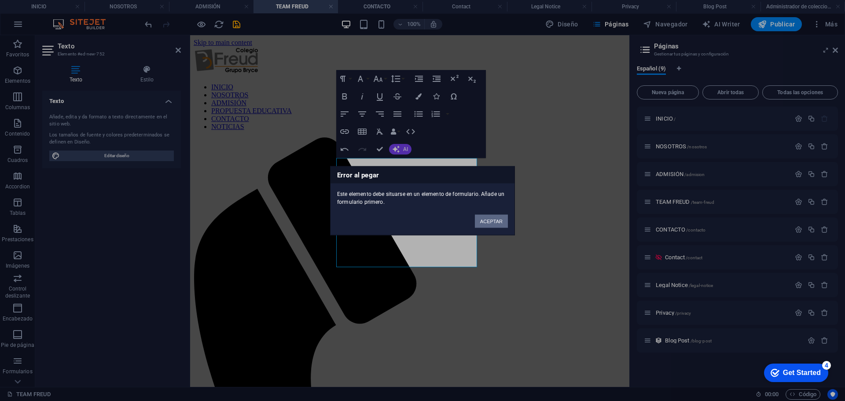
click at [500, 221] on button "ACEPTAR" at bounding box center [491, 220] width 33 height 13
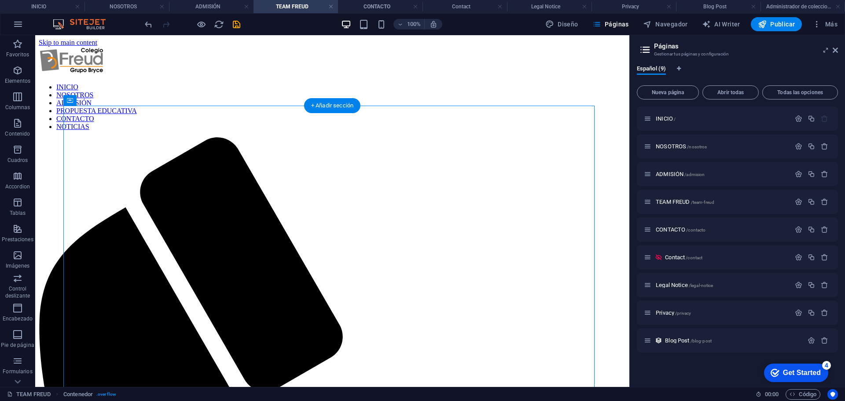
drag, startPoint x: 322, startPoint y: 198, endPoint x: 465, endPoint y: 303, distance: 177.8
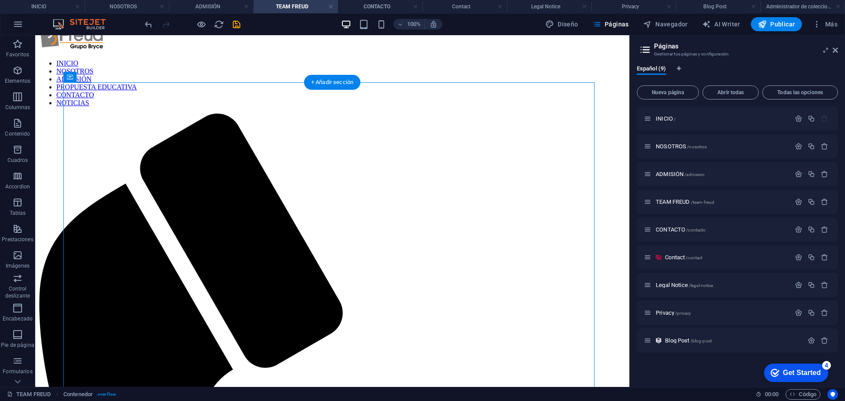
scroll to position [23, 0]
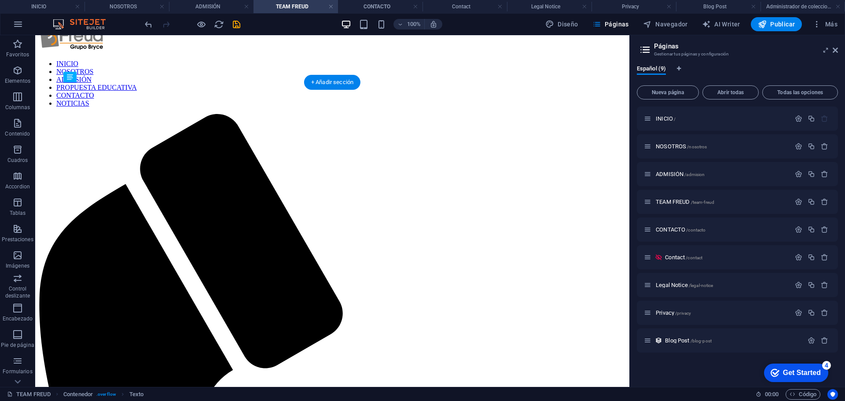
drag, startPoint x: 283, startPoint y: 158, endPoint x: 366, endPoint y: 285, distance: 151.0
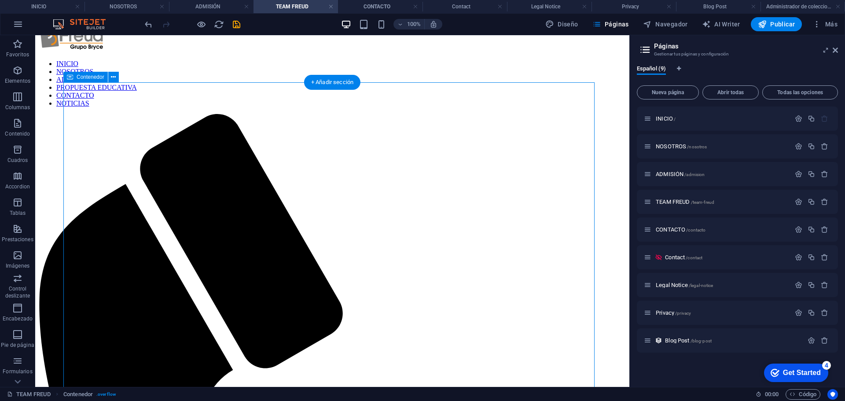
scroll to position [67, 0]
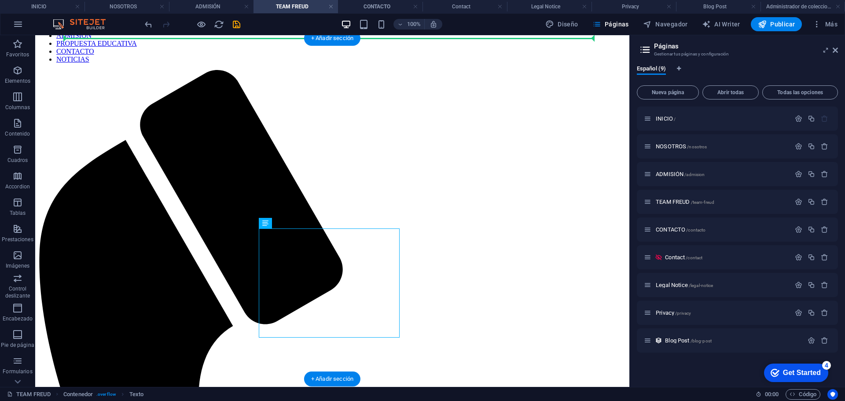
drag, startPoint x: 282, startPoint y: 271, endPoint x: 446, endPoint y: 149, distance: 204.2
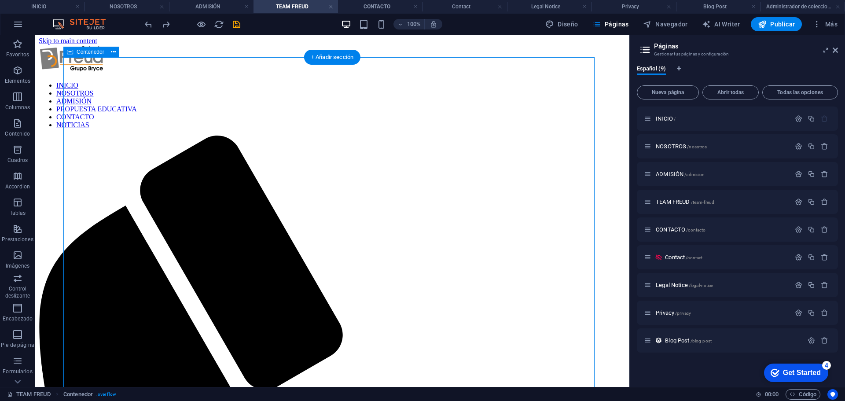
scroll to position [0, 0]
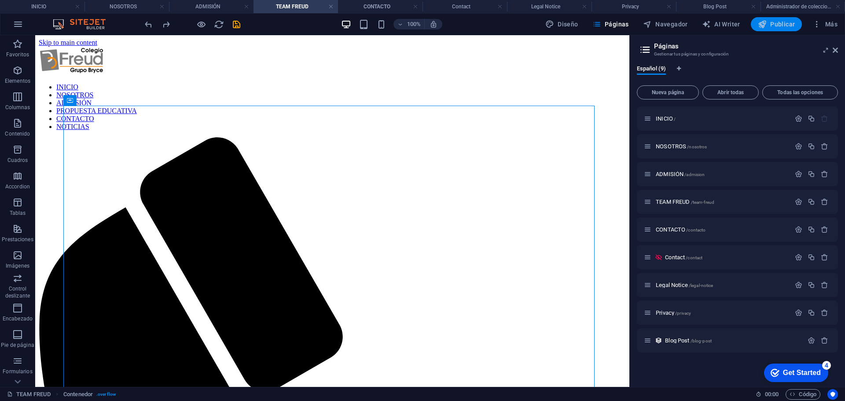
click at [781, 27] on span "Publicar" at bounding box center [776, 24] width 37 height 9
